Goal: Information Seeking & Learning: Find specific fact

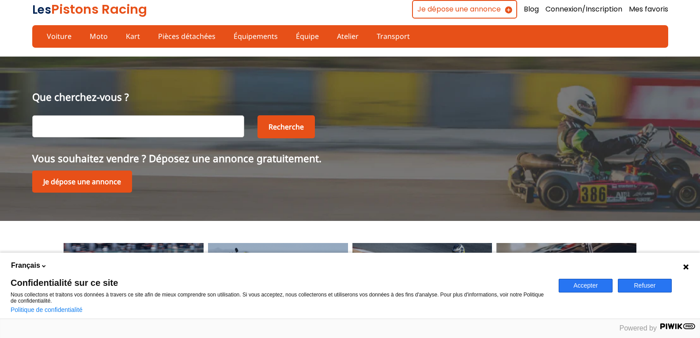
click at [68, 127] on input "text" at bounding box center [138, 126] width 212 height 22
type input "Martini"
click at [258, 115] on button "Recherche" at bounding box center [286, 126] width 57 height 23
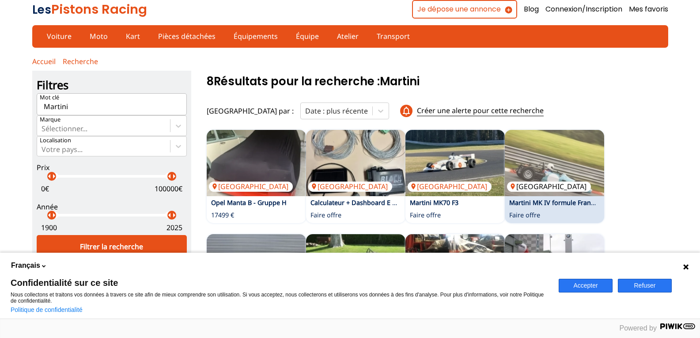
click at [541, 162] on img at bounding box center [554, 163] width 99 height 66
